Goal: Task Accomplishment & Management: Manage account settings

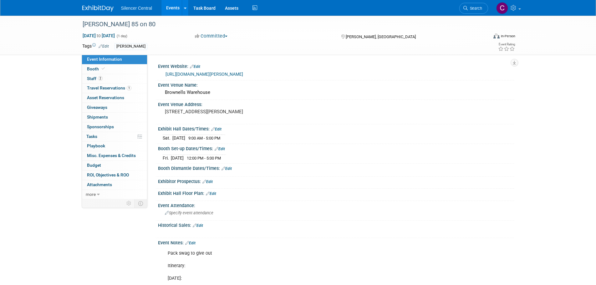
click at [228, 73] on link "https://www.brownells.com/the-trigger-times/news/press-releases/brownells-invit…" at bounding box center [204, 74] width 78 height 5
click at [99, 3] on link at bounding box center [101, 5] width 39 height 5
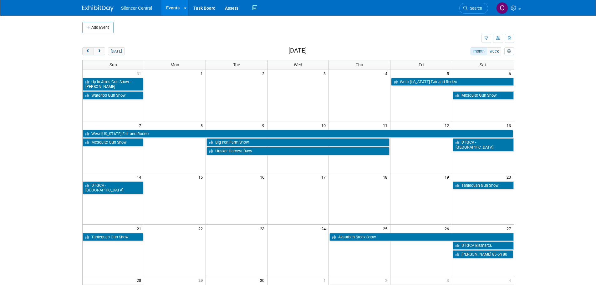
click at [89, 53] on span "prev" at bounding box center [88, 51] width 5 height 4
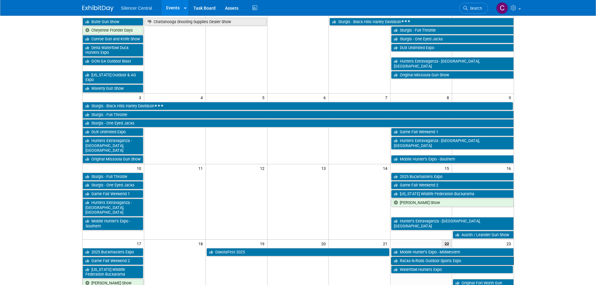
scroll to position [63, 0]
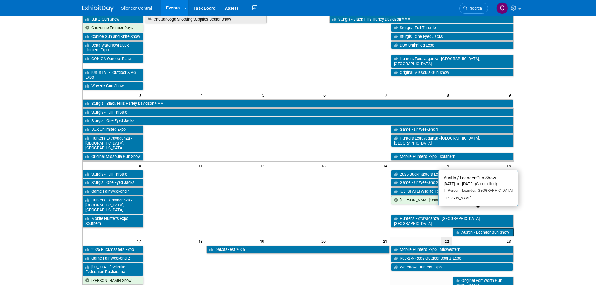
click at [476, 228] on link "Austin / Leander Gun Show" at bounding box center [483, 232] width 61 height 8
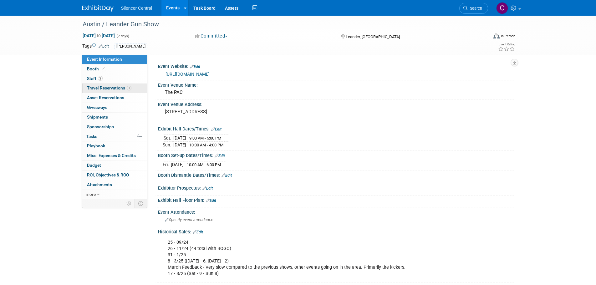
click at [104, 86] on span "Travel Reservations 1" at bounding box center [109, 87] width 44 height 5
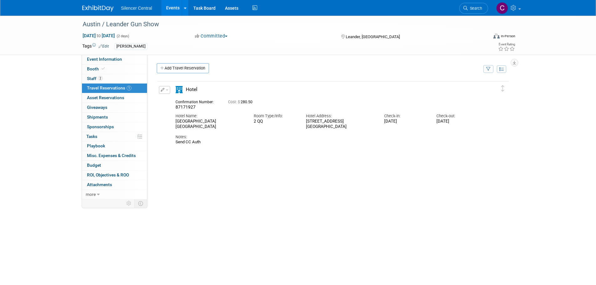
click at [91, 12] on div "Silencer Central Events Add Event Bulk Upload Events Shareable Event Boards Rec…" at bounding box center [298, 8] width 432 height 16
click at [91, 10] on img at bounding box center [97, 8] width 31 height 6
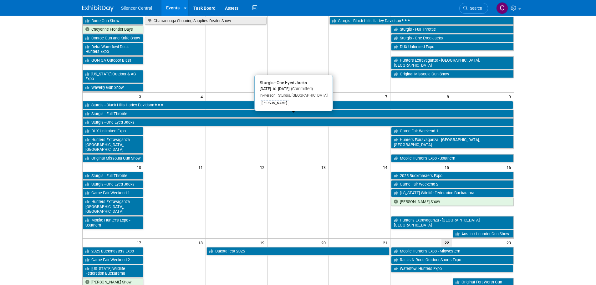
scroll to position [63, 0]
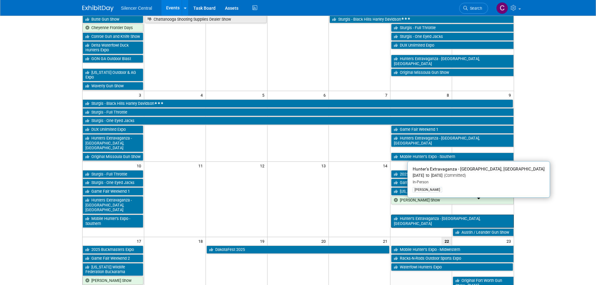
click at [411, 215] on link "Hunter’s Extravaganza - San Antonio, TX" at bounding box center [452, 221] width 122 height 13
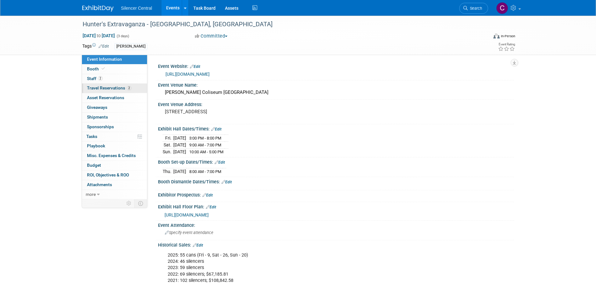
click at [107, 88] on span "Travel Reservations 2" at bounding box center [109, 87] width 44 height 5
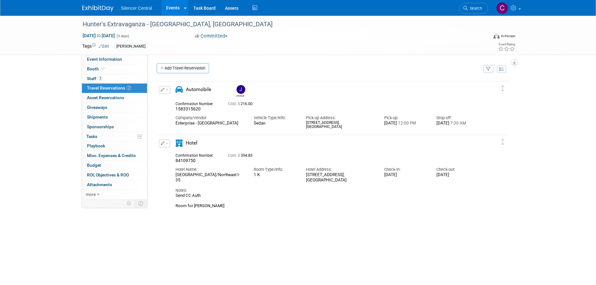
click at [94, 9] on img at bounding box center [97, 8] width 31 height 6
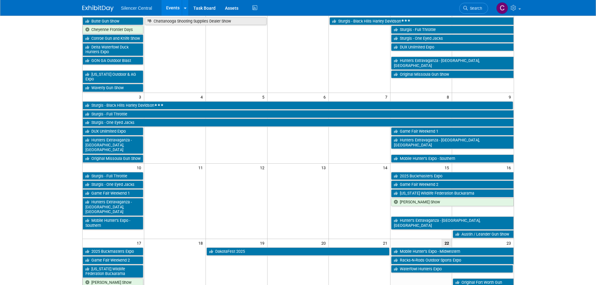
scroll to position [63, 0]
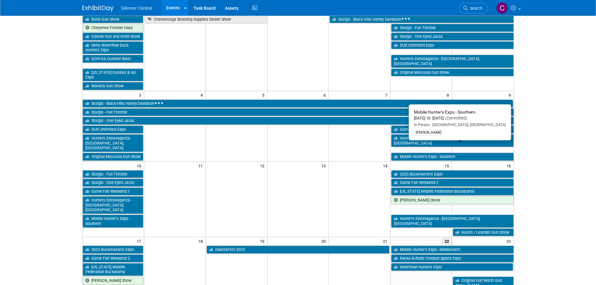
drag, startPoint x: 412, startPoint y: 150, endPoint x: 363, endPoint y: 153, distance: 49.2
click at [412, 153] on link "Mobile Hunter’s Expo - Southern" at bounding box center [452, 157] width 122 height 8
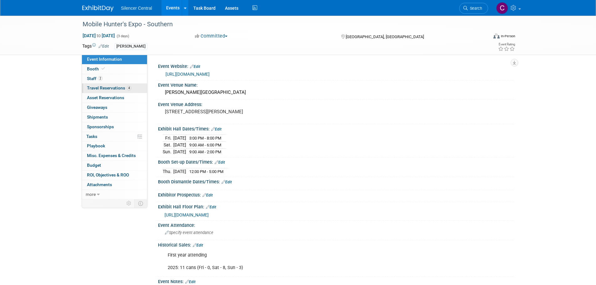
click at [104, 91] on link "4 Travel Reservations 4" at bounding box center [114, 88] width 65 height 9
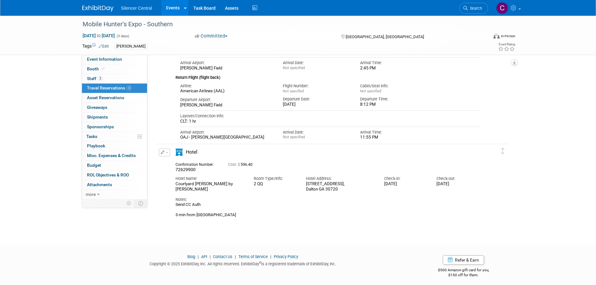
scroll to position [221, 0]
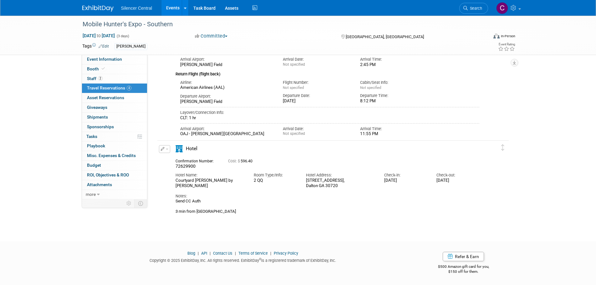
click at [91, 7] on img at bounding box center [97, 8] width 31 height 6
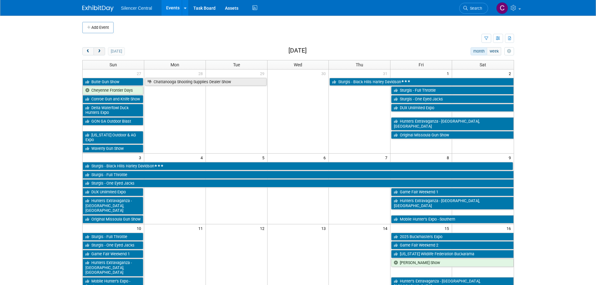
click at [100, 53] on button "next" at bounding box center [100, 51] width 12 height 8
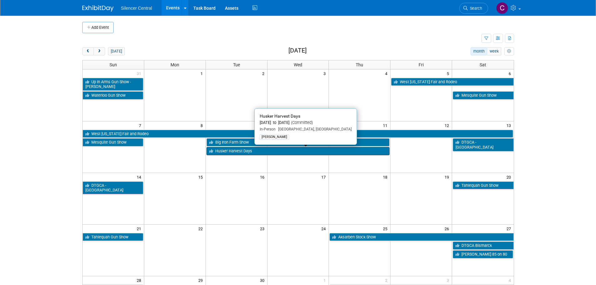
click at [225, 151] on link "Husker Harvest Days" at bounding box center [297, 151] width 183 height 8
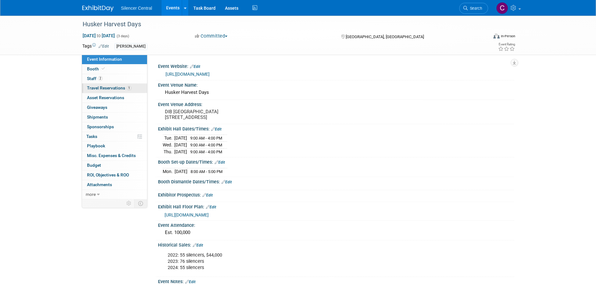
click at [111, 86] on span "Travel Reservations 1" at bounding box center [109, 87] width 44 height 5
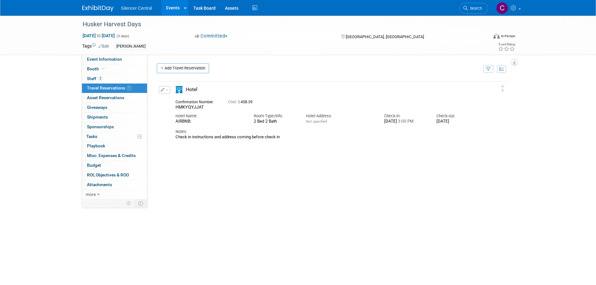
click at [99, 8] on img at bounding box center [97, 8] width 31 height 6
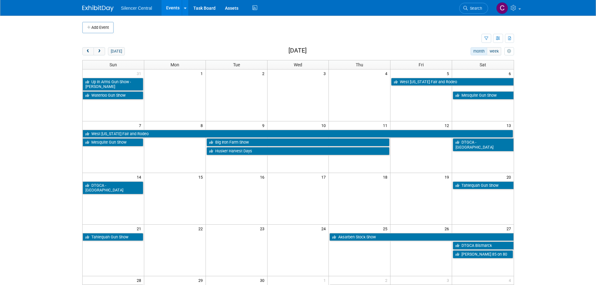
drag, startPoint x: 84, startPoint y: 52, endPoint x: 89, endPoint y: 57, distance: 7.1
click at [84, 52] on button "prev" at bounding box center [88, 51] width 12 height 8
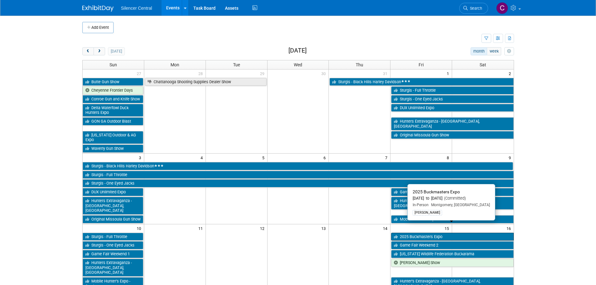
click at [421, 233] on link "2025 Buckmasters Expo" at bounding box center [452, 237] width 122 height 8
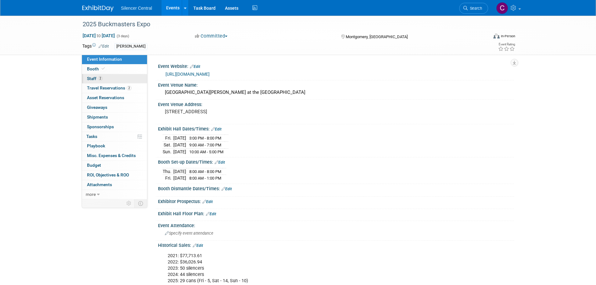
click at [105, 80] on link "2 Staff 2" at bounding box center [114, 78] width 65 height 9
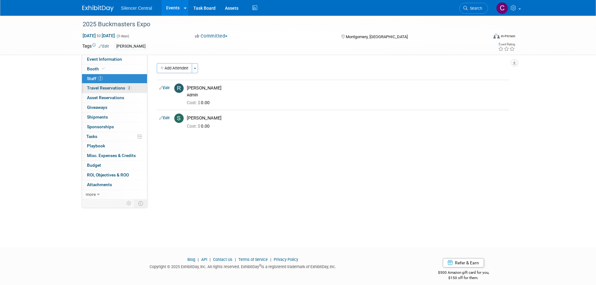
click at [99, 88] on span "Travel Reservations 2" at bounding box center [109, 87] width 44 height 5
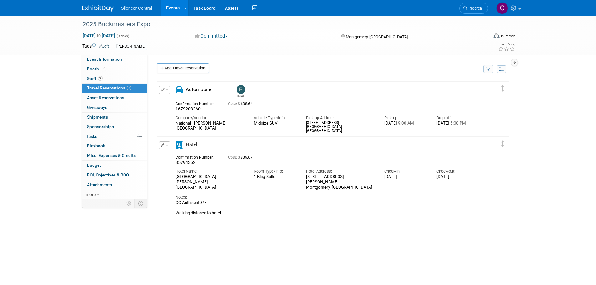
click at [104, 10] on img at bounding box center [97, 8] width 31 height 6
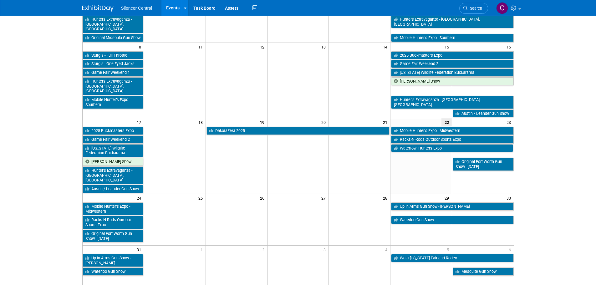
scroll to position [188, 0]
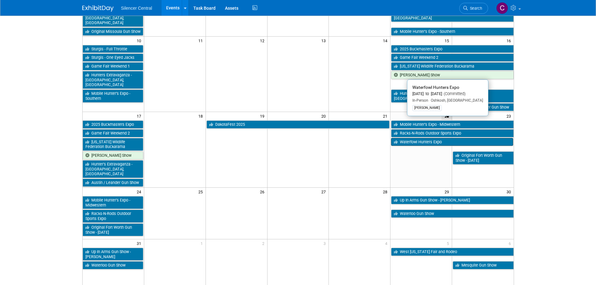
click at [410, 138] on link "Waterfowl Hunters Expo" at bounding box center [452, 142] width 122 height 8
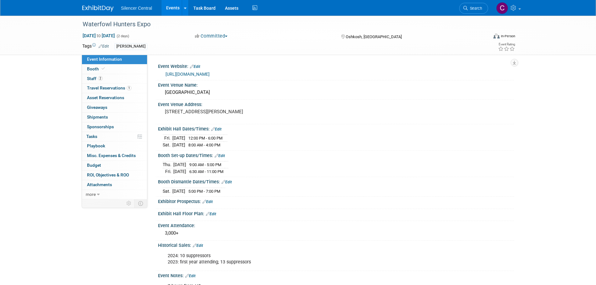
click at [96, 9] on img at bounding box center [97, 8] width 31 height 6
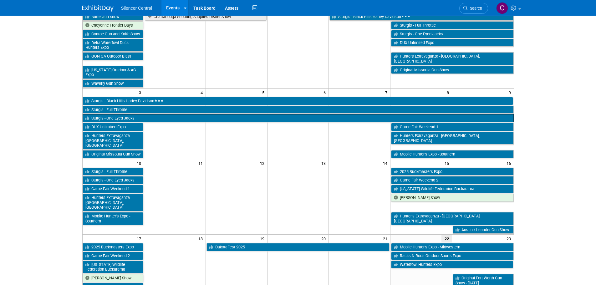
scroll to position [94, 0]
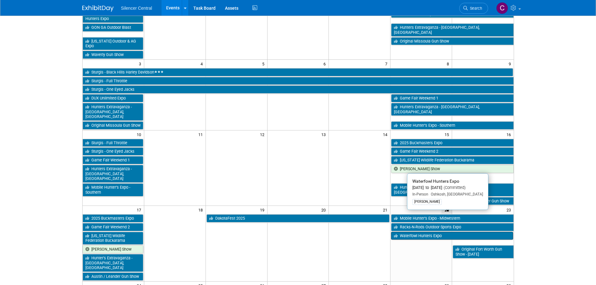
click at [424, 232] on link "Waterfowl Hunters Expo" at bounding box center [452, 236] width 122 height 8
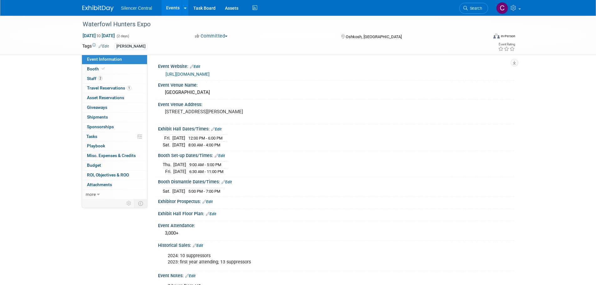
click at [184, 73] on link "https://waterfowlhuntersexpo.com/" at bounding box center [187, 74] width 44 height 5
click at [91, 7] on img at bounding box center [97, 8] width 31 height 6
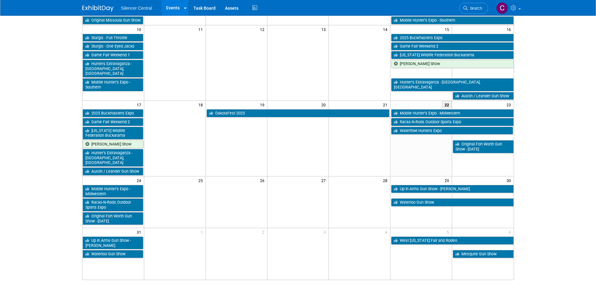
scroll to position [188, 0]
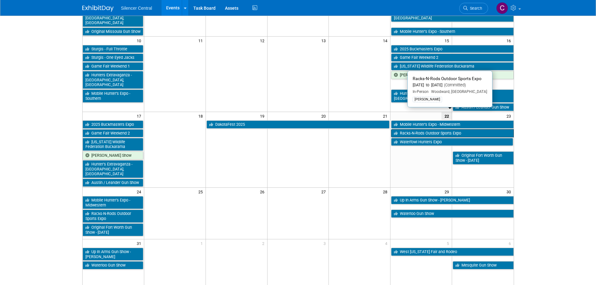
click at [414, 129] on link "Racks-N-Rods Outdoor Sports Expo" at bounding box center [452, 133] width 122 height 8
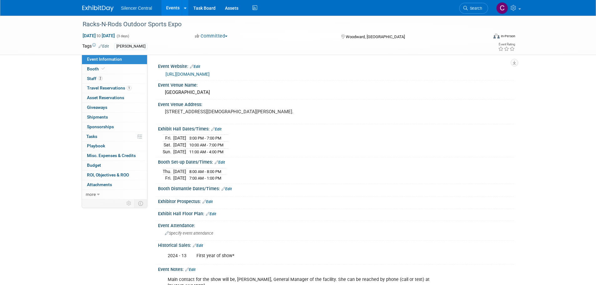
click at [91, 5] on img at bounding box center [97, 8] width 31 height 6
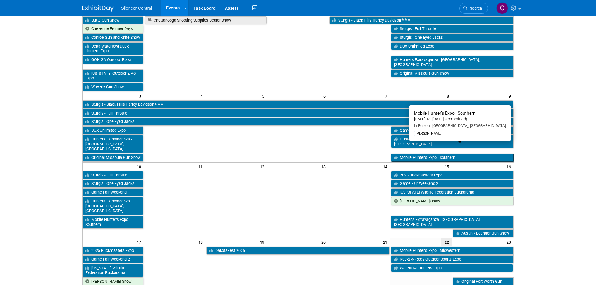
scroll to position [156, 0]
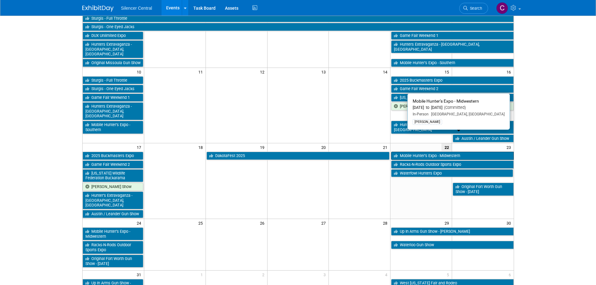
click at [419, 152] on link "Mobile Hunter’s Expo - Midwestern" at bounding box center [452, 156] width 122 height 8
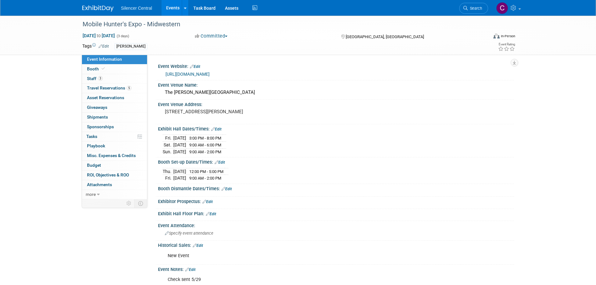
click at [93, 4] on link at bounding box center [101, 5] width 39 height 5
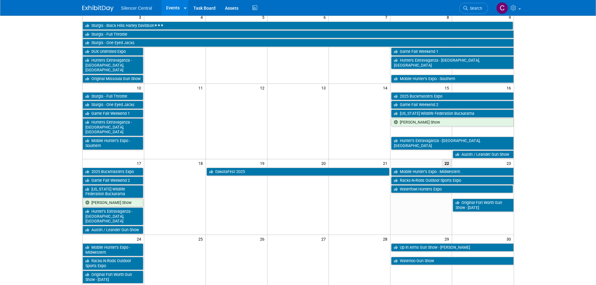
scroll to position [31, 0]
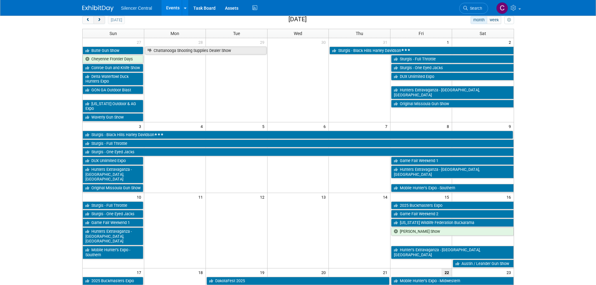
click at [99, 23] on button "next" at bounding box center [100, 20] width 12 height 8
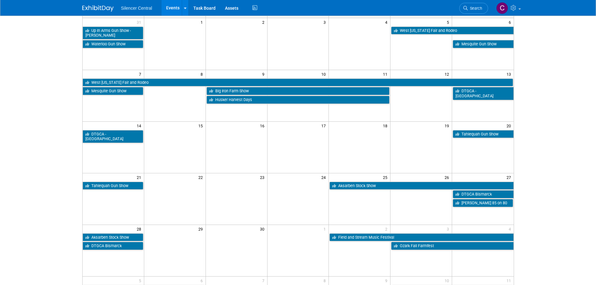
scroll to position [63, 0]
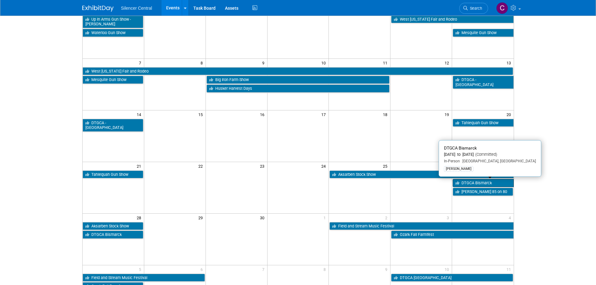
click at [473, 182] on link "DTGCA Bismarck" at bounding box center [483, 183] width 61 height 8
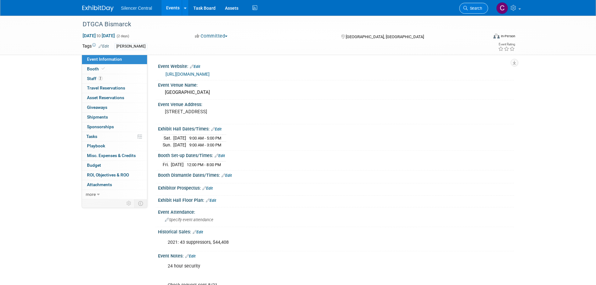
click at [464, 7] on icon at bounding box center [465, 8] width 4 height 4
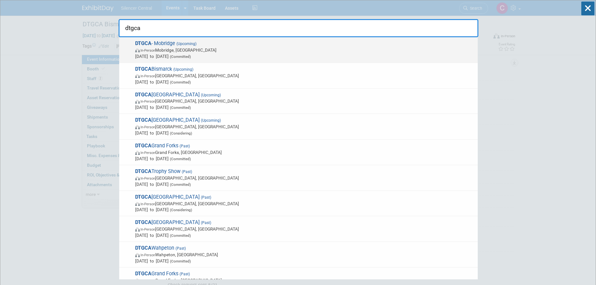
type input "dtgca"
click at [262, 54] on span "Sep 13, 2025 to Sep 14, 2025 (Committed)" at bounding box center [304, 56] width 339 height 6
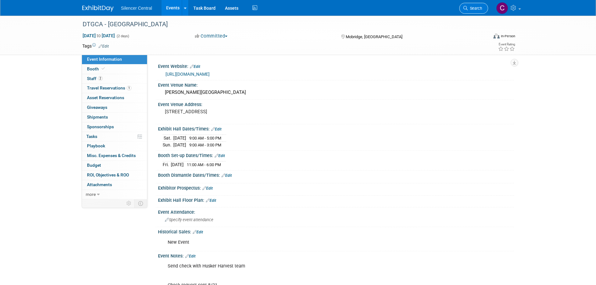
click at [472, 9] on span "Search" at bounding box center [475, 8] width 14 height 5
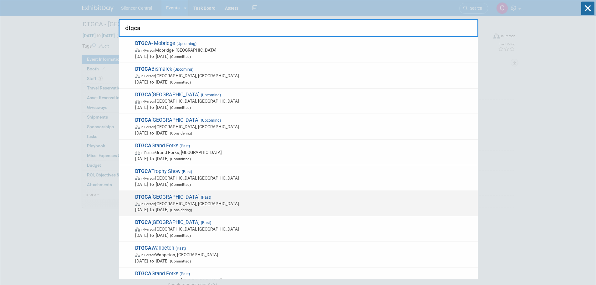
type input "dtgca"
click at [233, 204] on span "In-Person [GEOGRAPHIC_DATA], [GEOGRAPHIC_DATA]" at bounding box center [304, 203] width 339 height 6
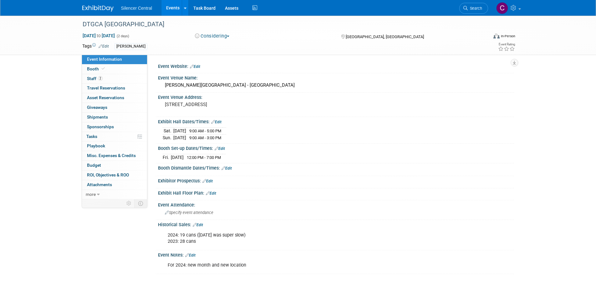
click at [95, 6] on img at bounding box center [97, 8] width 31 height 6
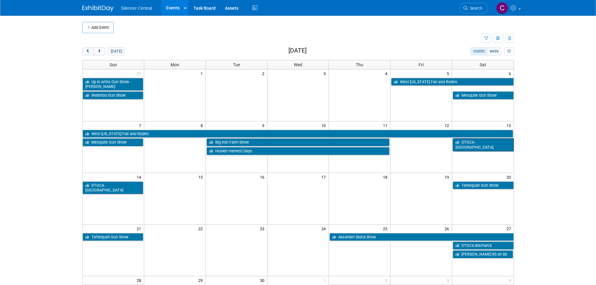
click at [495, 142] on link "DTGCA - [GEOGRAPHIC_DATA]" at bounding box center [483, 144] width 61 height 13
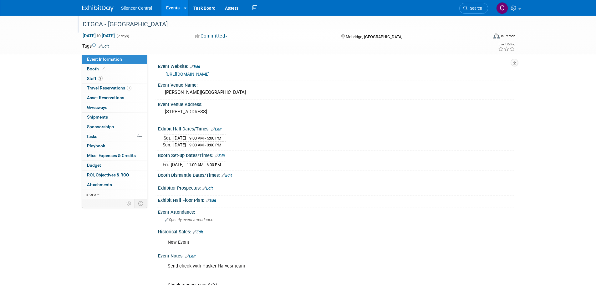
click at [278, 23] on div "DTGCA - [GEOGRAPHIC_DATA]" at bounding box center [279, 24] width 398 height 11
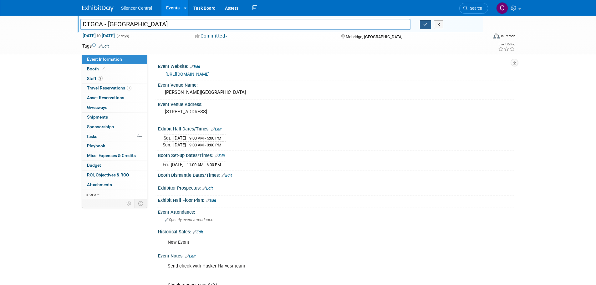
click at [424, 24] on icon "button" at bounding box center [425, 25] width 4 height 4
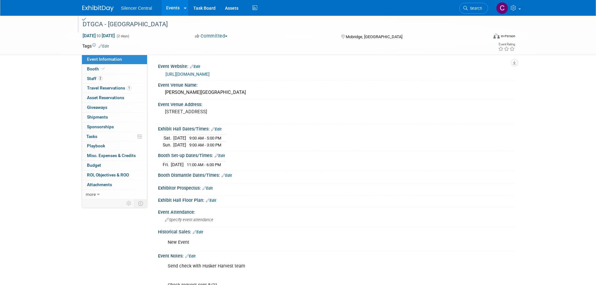
click at [97, 8] on img at bounding box center [97, 8] width 31 height 6
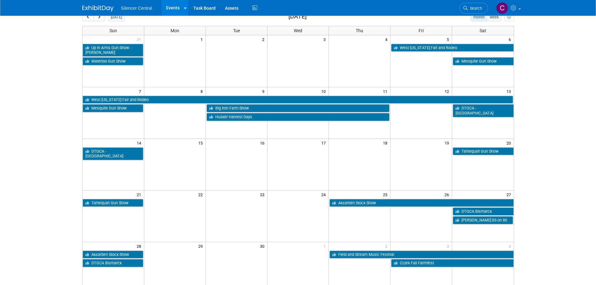
scroll to position [31, 0]
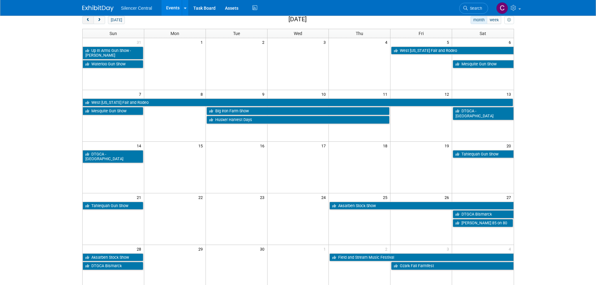
click at [89, 22] on span "prev" at bounding box center [88, 20] width 5 height 4
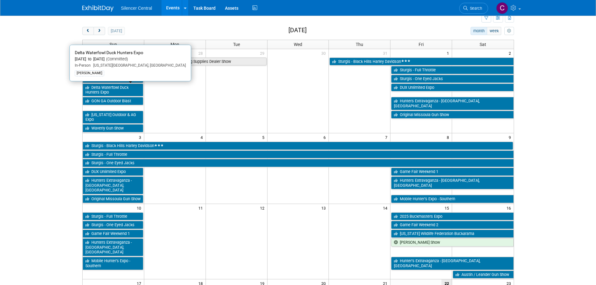
scroll to position [0, 0]
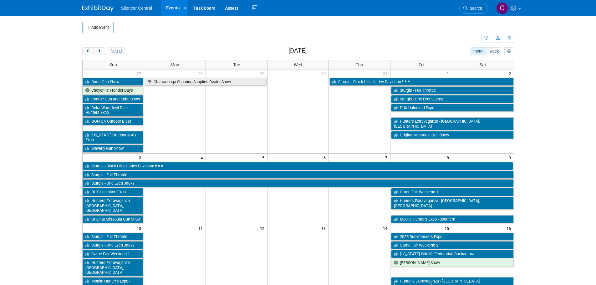
drag, startPoint x: 101, startPoint y: 53, endPoint x: 108, endPoint y: 60, distance: 10.4
click at [101, 53] on span "next" at bounding box center [99, 51] width 5 height 4
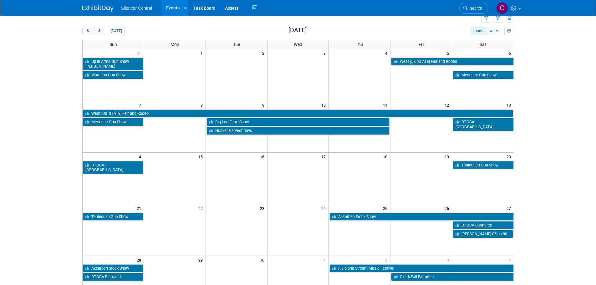
scroll to position [31, 0]
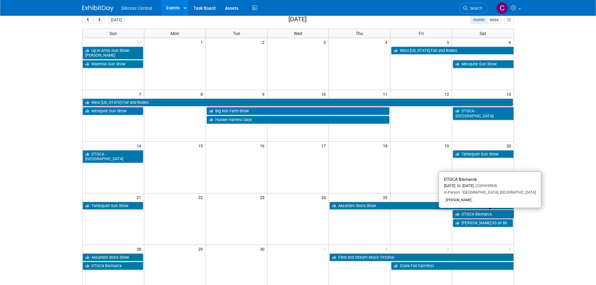
click at [479, 215] on link "DTGCA Bismarck" at bounding box center [483, 214] width 61 height 8
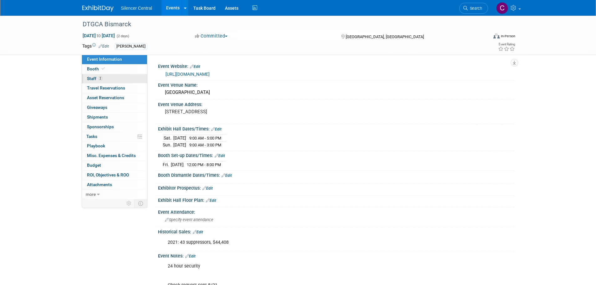
click at [110, 74] on link "2 Staff 2" at bounding box center [114, 78] width 65 height 9
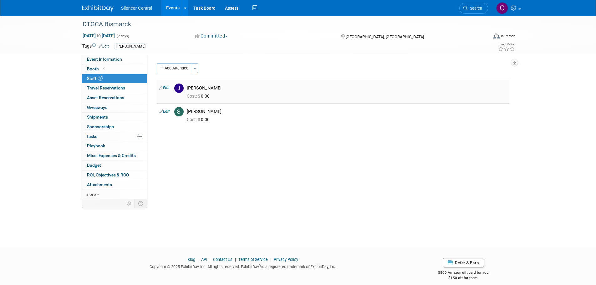
click at [168, 89] on link "Edit" at bounding box center [164, 88] width 10 height 4
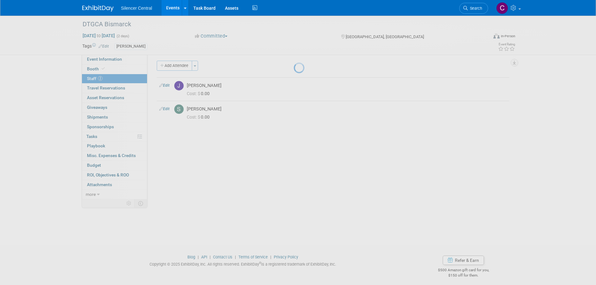
select select "245d2a61-7133-4263-9df9-d368249e9734"
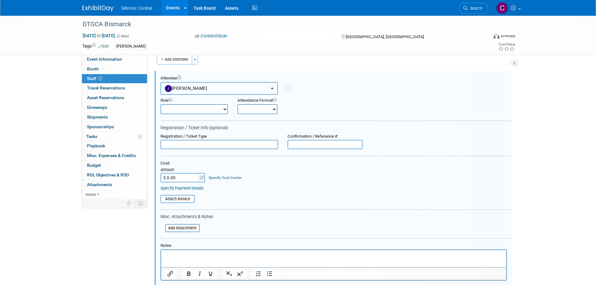
click at [216, 89] on button "Justin Armstrong" at bounding box center [218, 88] width 117 height 13
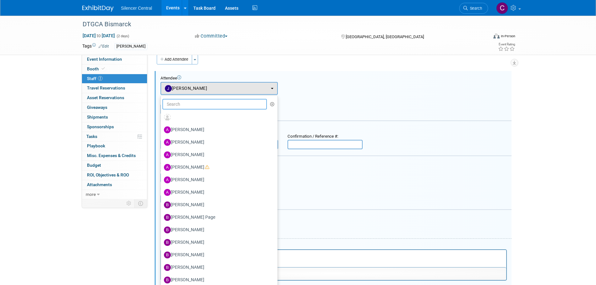
click at [212, 104] on input "text" at bounding box center [214, 104] width 105 height 11
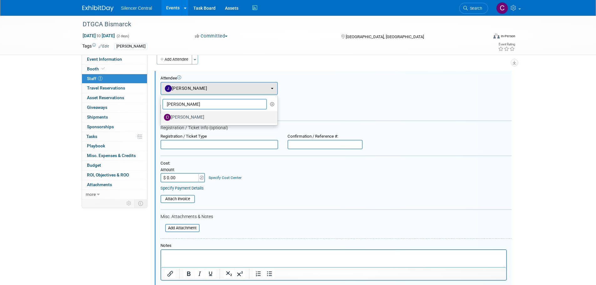
type input "dean"
click at [200, 121] on label "Dean Woods" at bounding box center [217, 117] width 107 height 10
click at [162, 119] on input "Dean Woods" at bounding box center [160, 116] width 4 height 4
select select "f533d4b7-3830-4d96-acab-14f55cb37c4d"
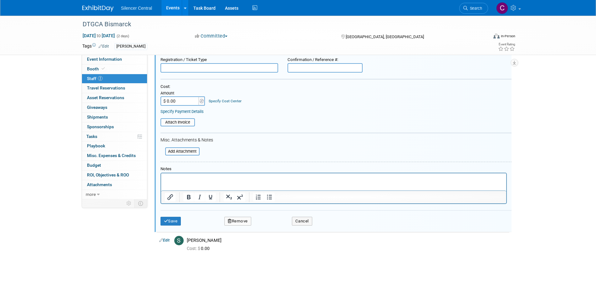
scroll to position [130, 0]
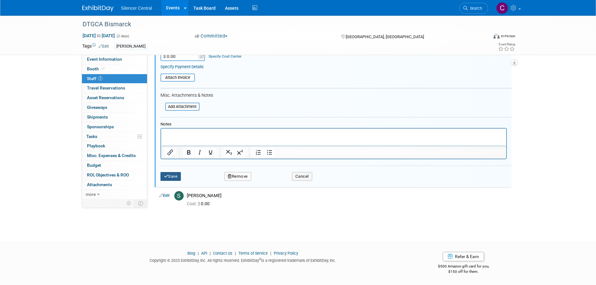
click at [166, 175] on icon "submit" at bounding box center [166, 176] width 4 height 4
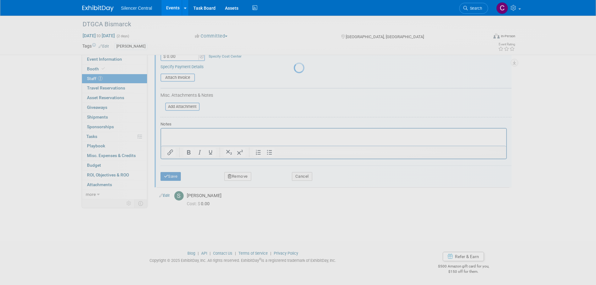
scroll to position [6, 0]
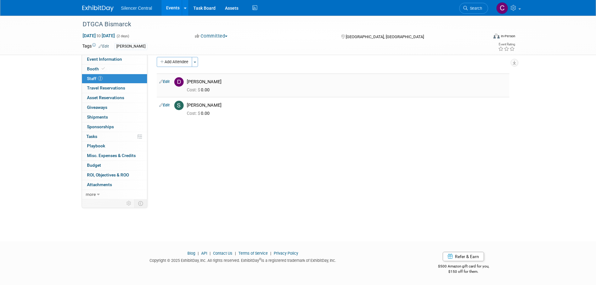
click at [94, 10] on img at bounding box center [97, 8] width 31 height 6
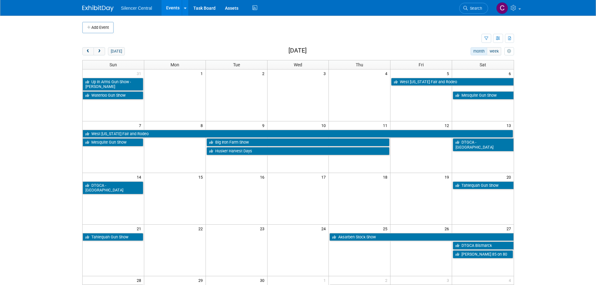
scroll to position [31, 0]
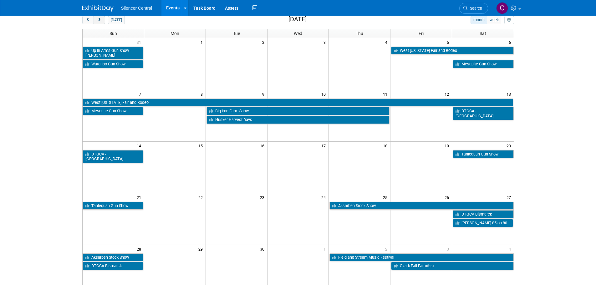
click at [99, 19] on span "next" at bounding box center [99, 20] width 5 height 4
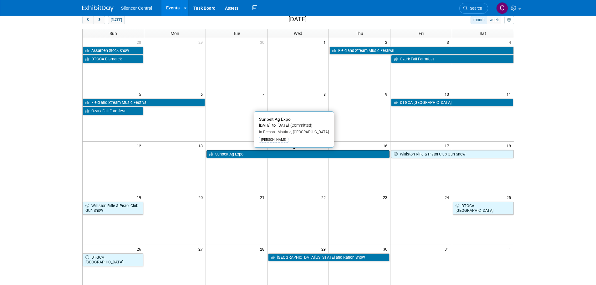
click at [247, 156] on link "Sunbelt Ag Expo" at bounding box center [297, 154] width 183 height 8
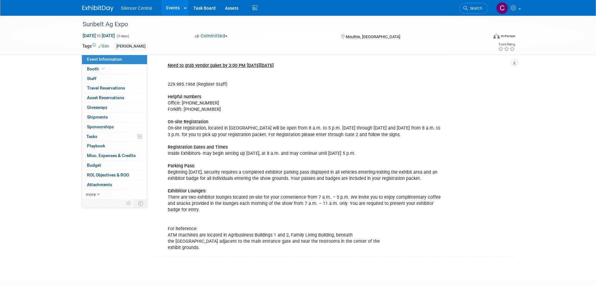
scroll to position [313, 0]
